Goal: Information Seeking & Learning: Check status

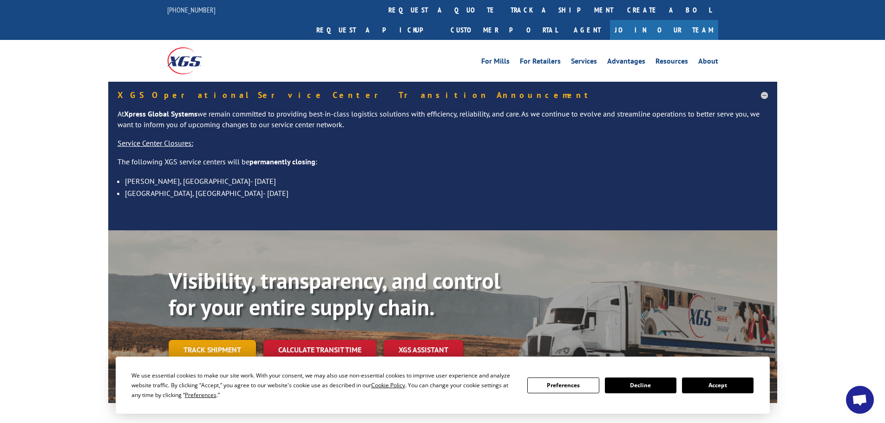
click at [204, 340] on link "Track shipment" at bounding box center [212, 350] width 87 height 20
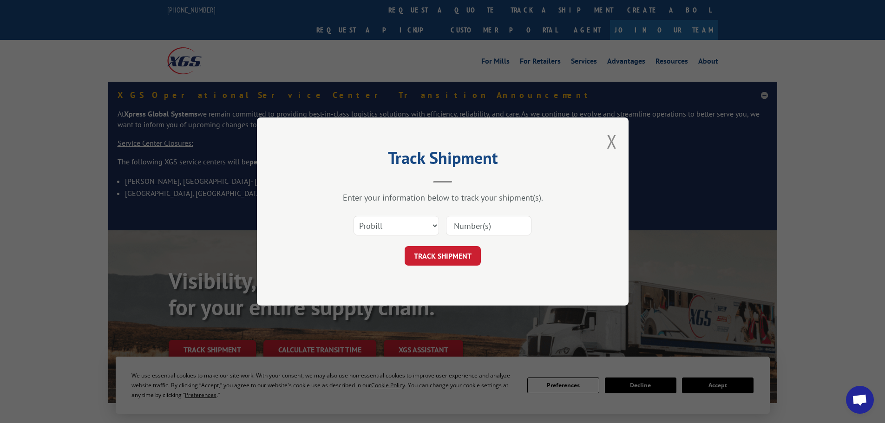
click at [476, 225] on input at bounding box center [489, 226] width 86 height 20
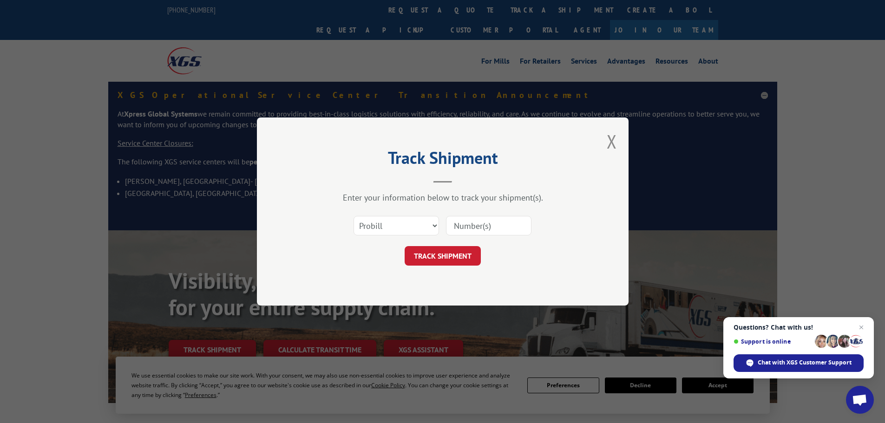
paste input "17515771"
type input "17515771"
click at [439, 259] on button "TRACK SHIPMENT" at bounding box center [443, 256] width 76 height 20
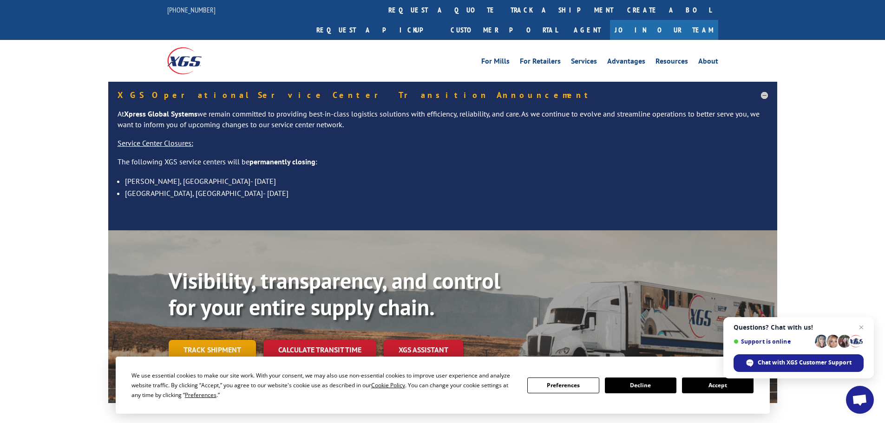
click at [197, 340] on link "Track shipment" at bounding box center [212, 350] width 87 height 20
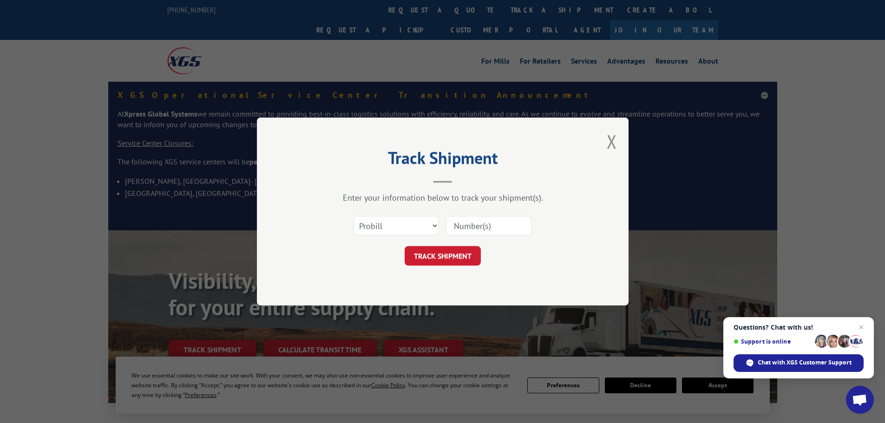
click at [472, 226] on input at bounding box center [489, 226] width 86 height 20
paste input "392624872644"
type input "392624872644"
click at [448, 253] on button "TRACK SHIPMENT" at bounding box center [443, 256] width 76 height 20
